Goal: Task Accomplishment & Management: Use online tool/utility

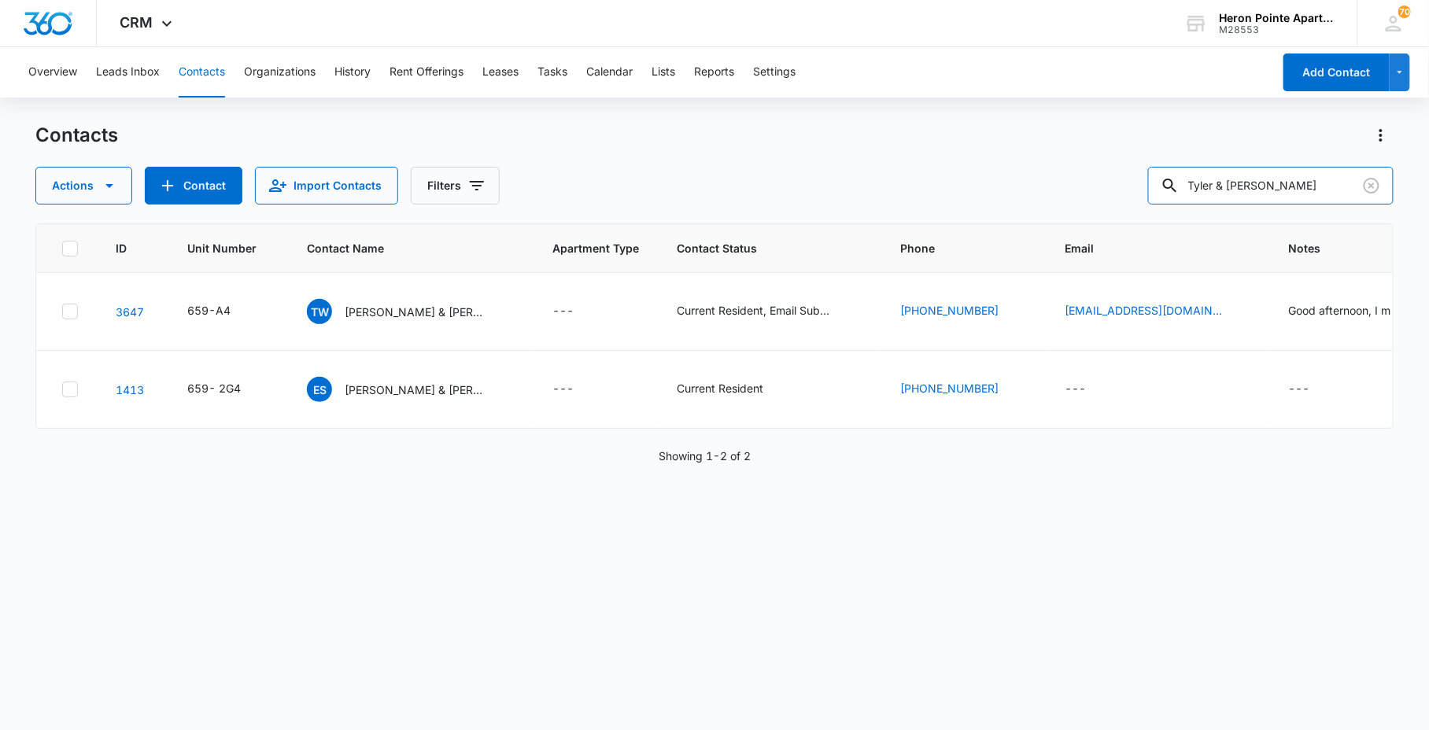
drag, startPoint x: 1343, startPoint y: 179, endPoint x: 678, endPoint y: 179, distance: 665.0
click at [777, 184] on div "Actions Contact Import Contacts Filters [PERSON_NAME] & [PERSON_NAME]" at bounding box center [714, 186] width 1358 height 38
type input "p2"
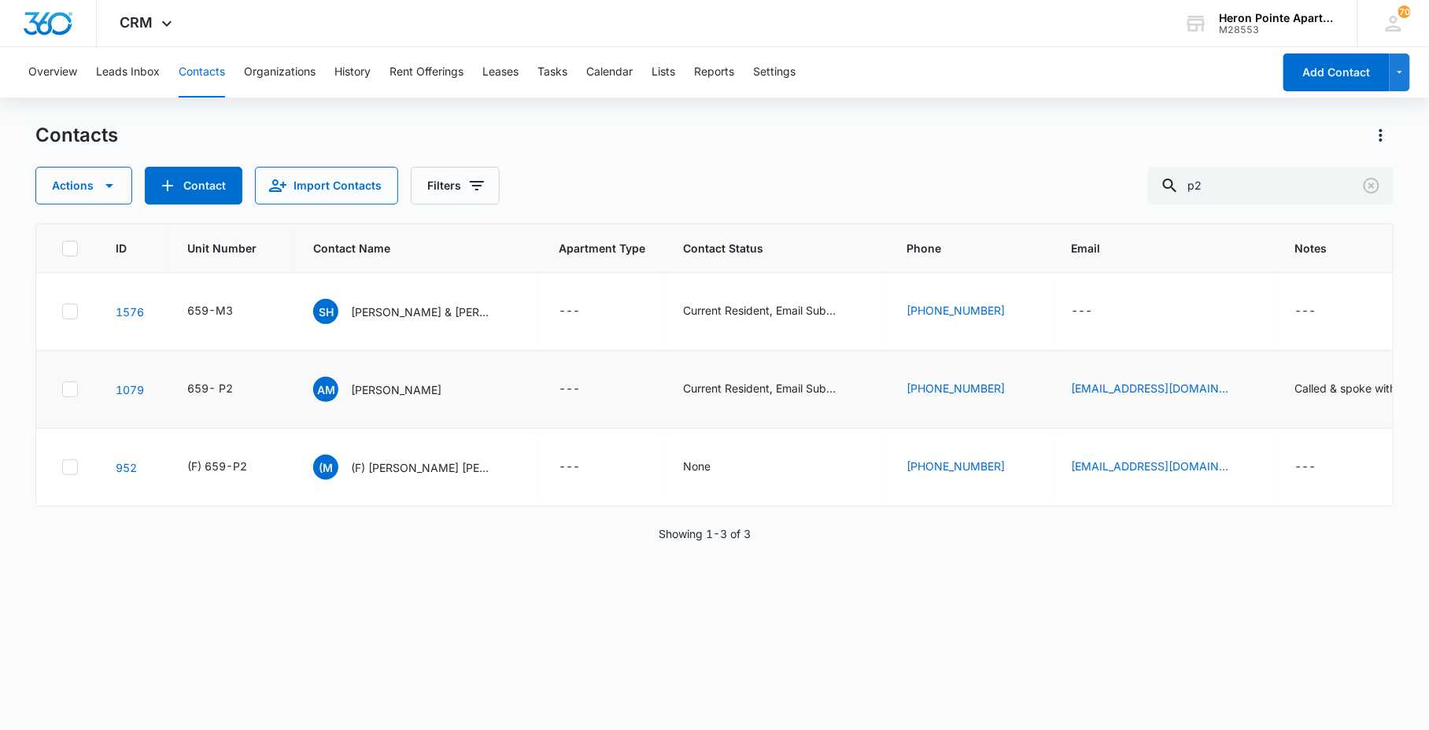
click at [113, 384] on td "1079" at bounding box center [133, 390] width 72 height 78
click at [124, 393] on link "1079" at bounding box center [130, 389] width 28 height 13
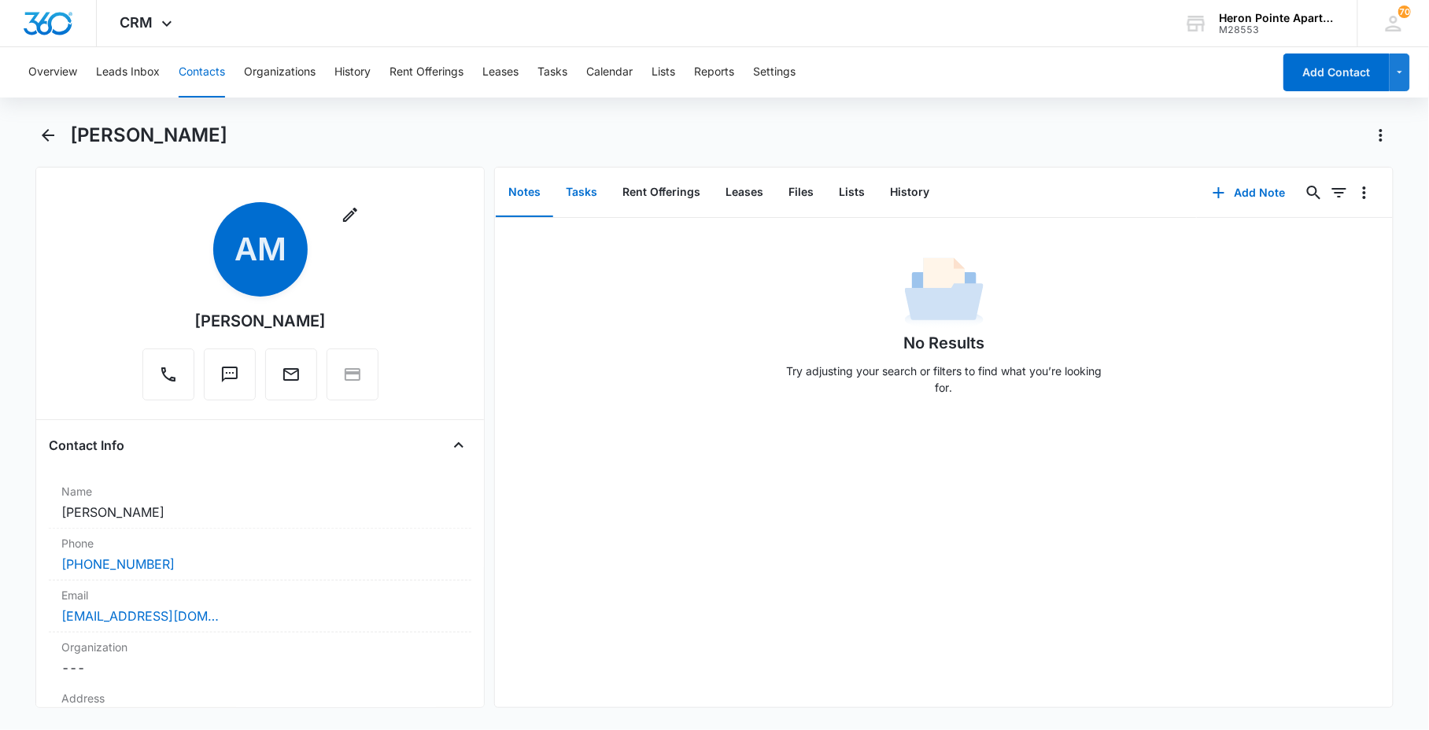
click at [587, 198] on button "Tasks" at bounding box center [581, 192] width 57 height 49
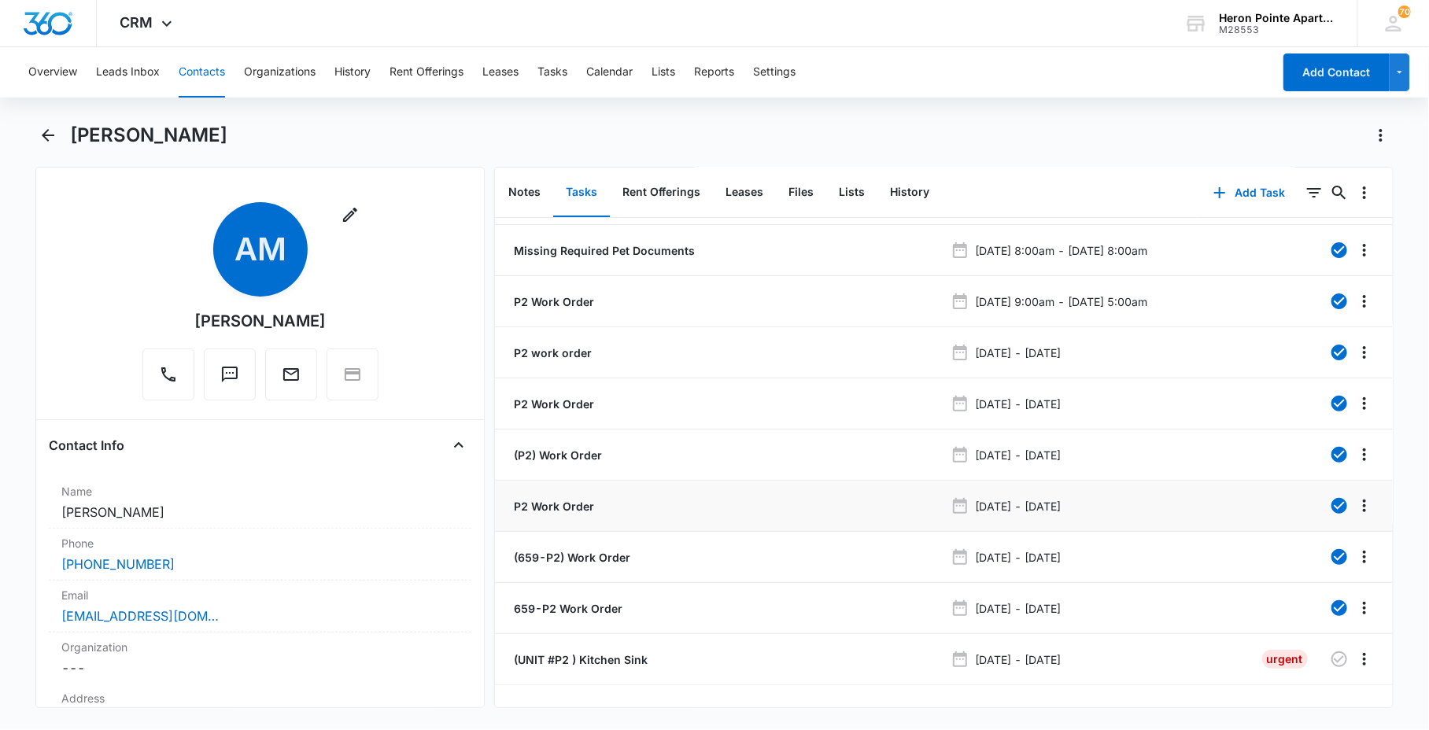
scroll to position [69, 0]
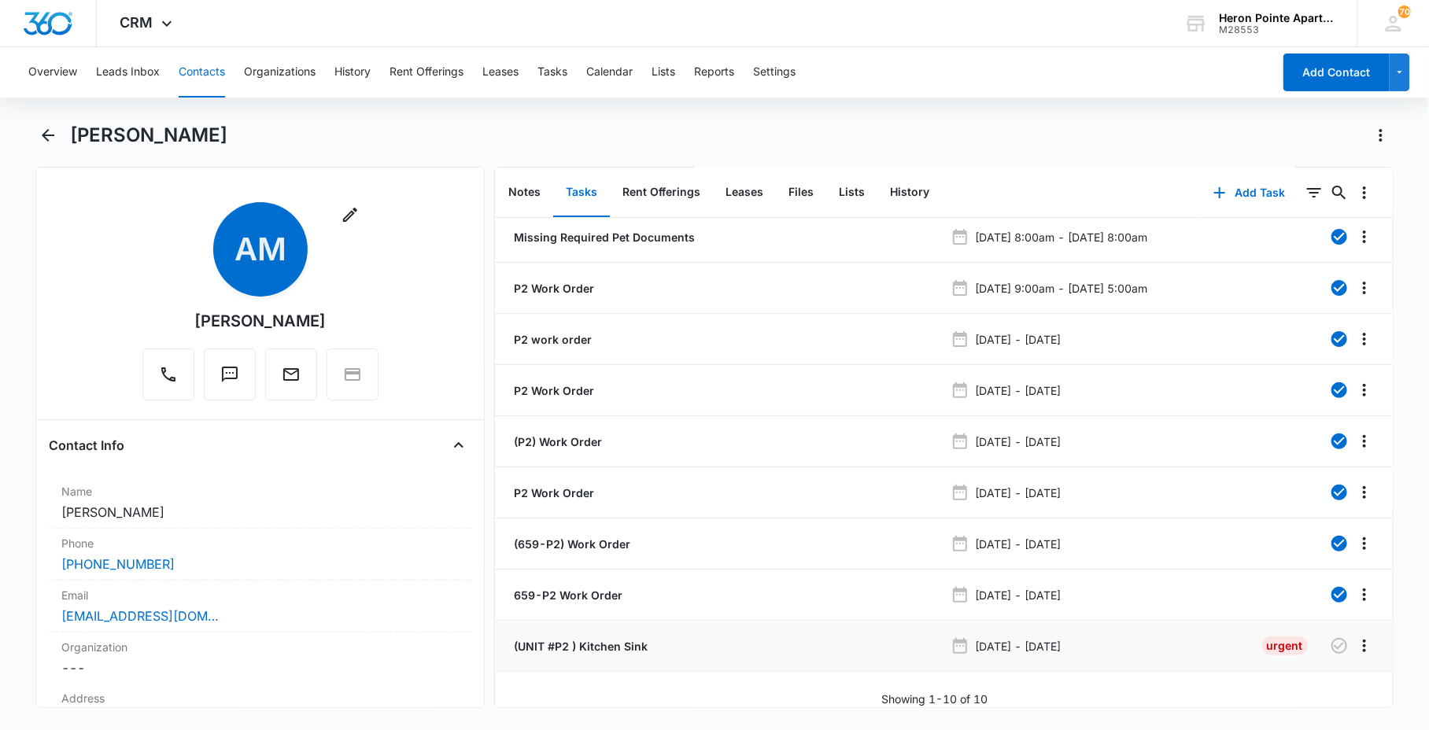
click at [611, 638] on p "(UNIT #P2 ) Kitchen Sink" at bounding box center [579, 646] width 137 height 17
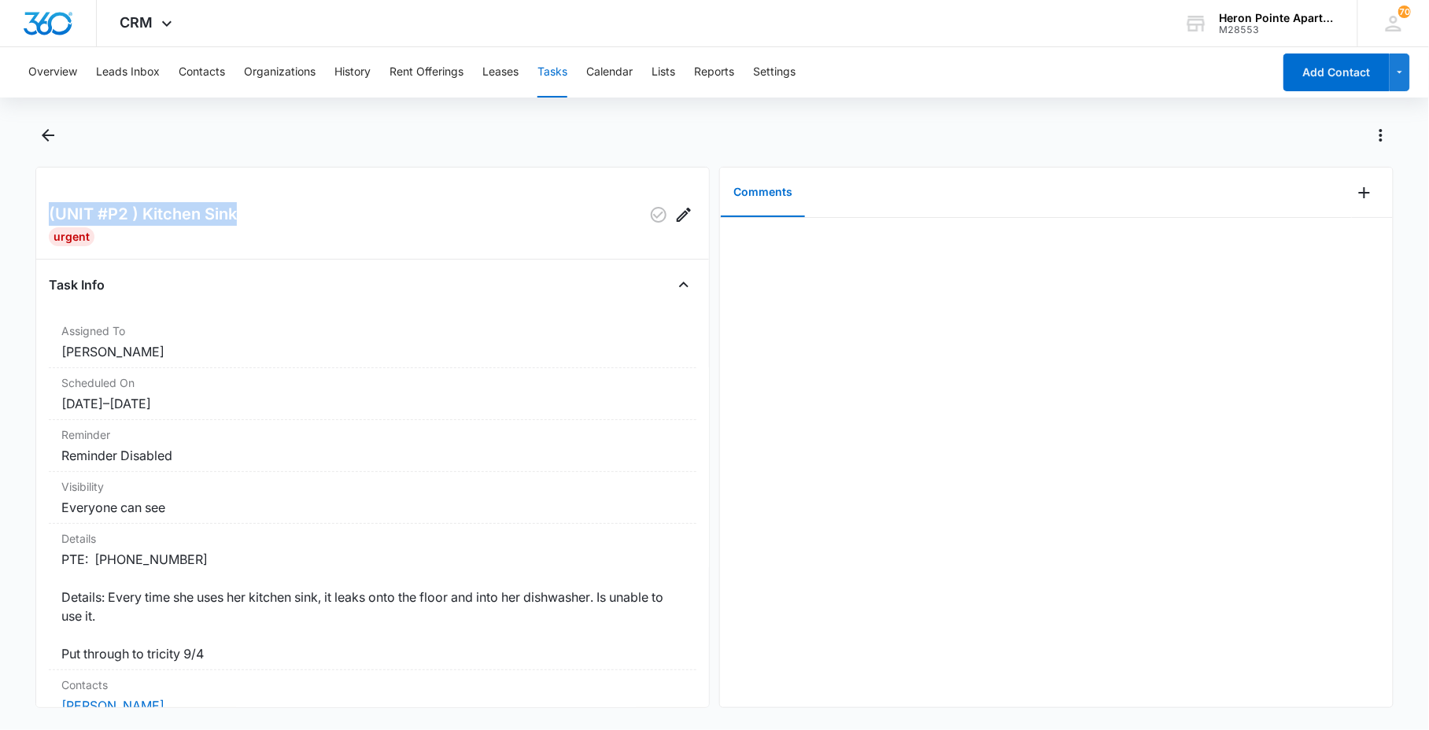
drag, startPoint x: 235, startPoint y: 211, endPoint x: 28, endPoint y: 209, distance: 207.0
click at [28, 209] on main "(UNIT #P2 ) Kitchen Sink Urgent Task Info Assigned To [PERSON_NAME] Scheduled O…" at bounding box center [714, 425] width 1429 height 604
click at [134, 216] on h2 "(UNIT #P2 ) Kitchen Sink" at bounding box center [143, 214] width 188 height 25
click at [1295, 327] on div at bounding box center [1056, 463] width 673 height 490
